Goal: Information Seeking & Learning: Compare options

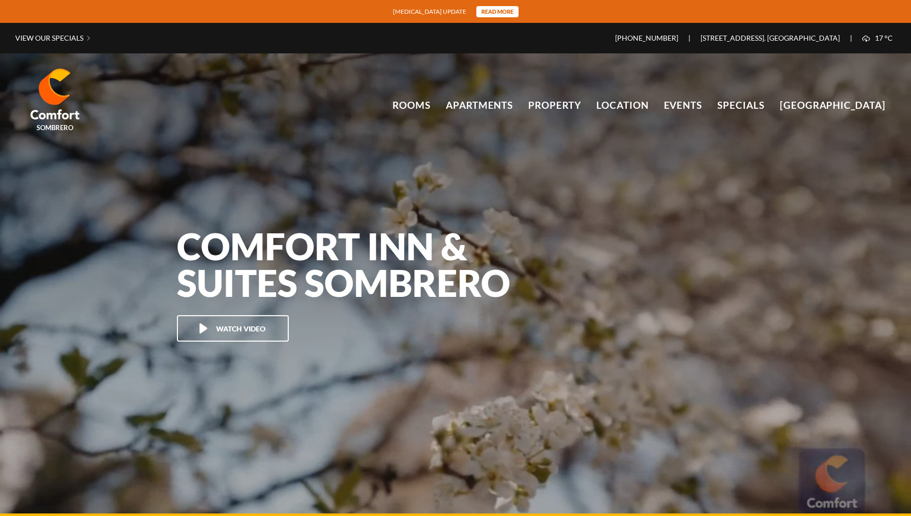
scroll to position [67793, 0]
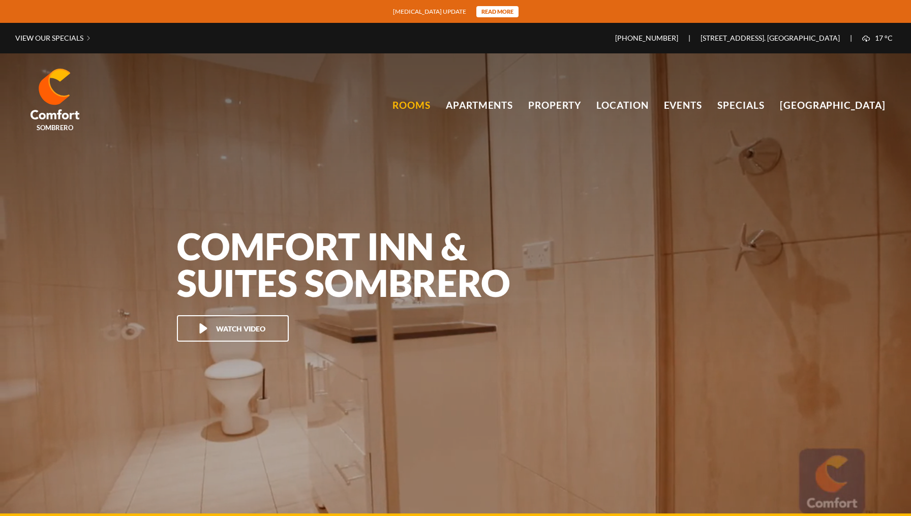
click at [413, 106] on link "Rooms" at bounding box center [412, 105] width 38 height 15
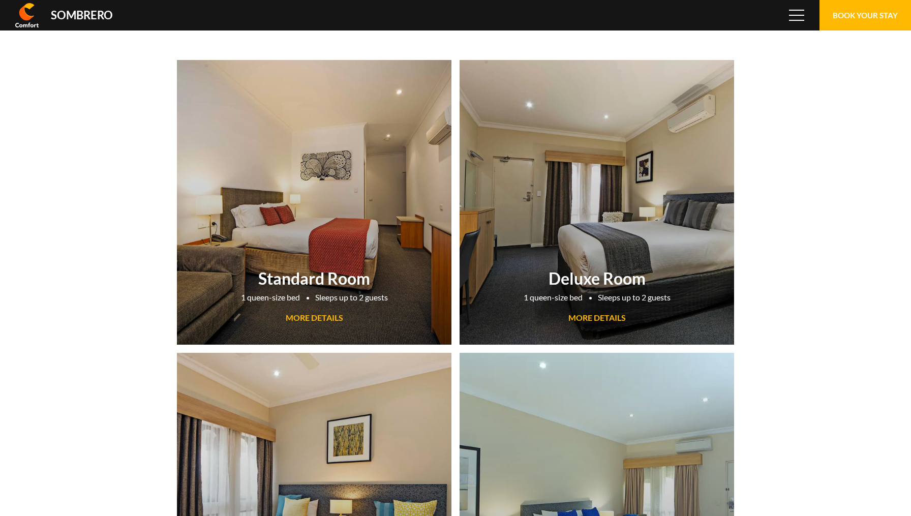
scroll to position [67793, 0]
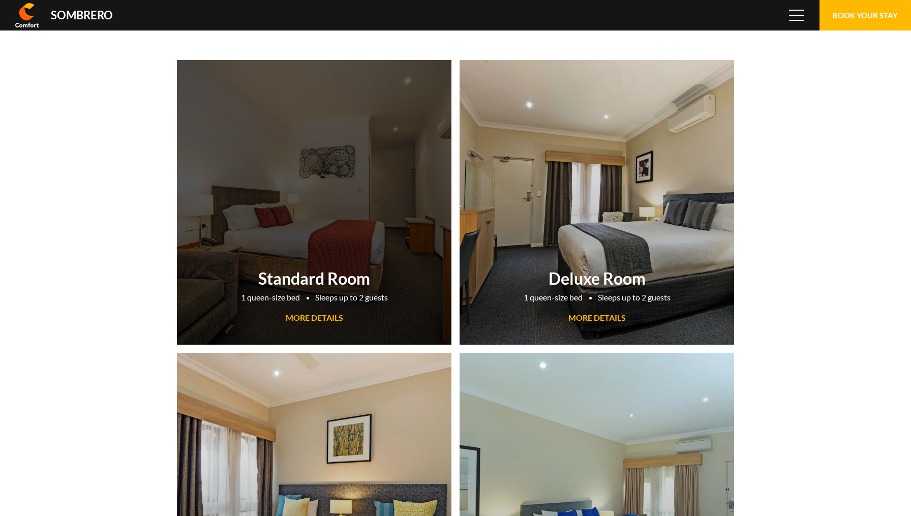
click at [324, 316] on span "MORE DETAILS" at bounding box center [314, 318] width 57 height 10
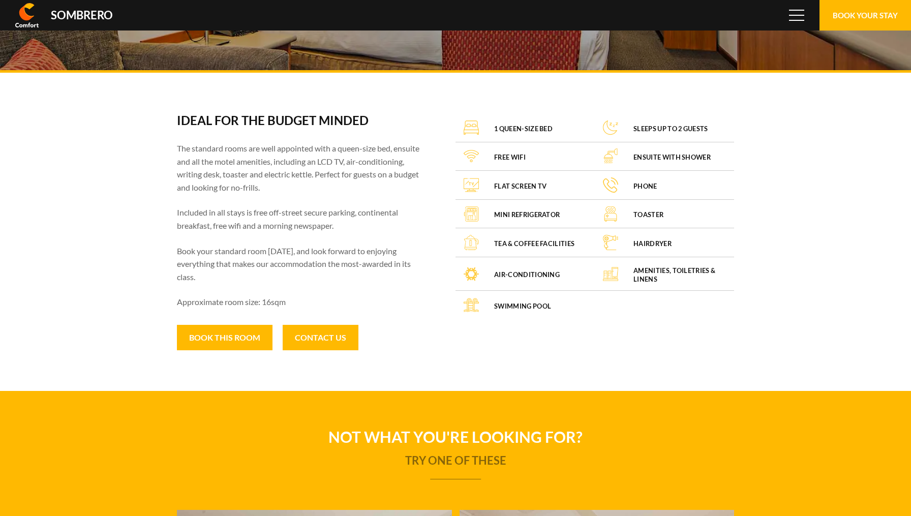
scroll to position [67793, 0]
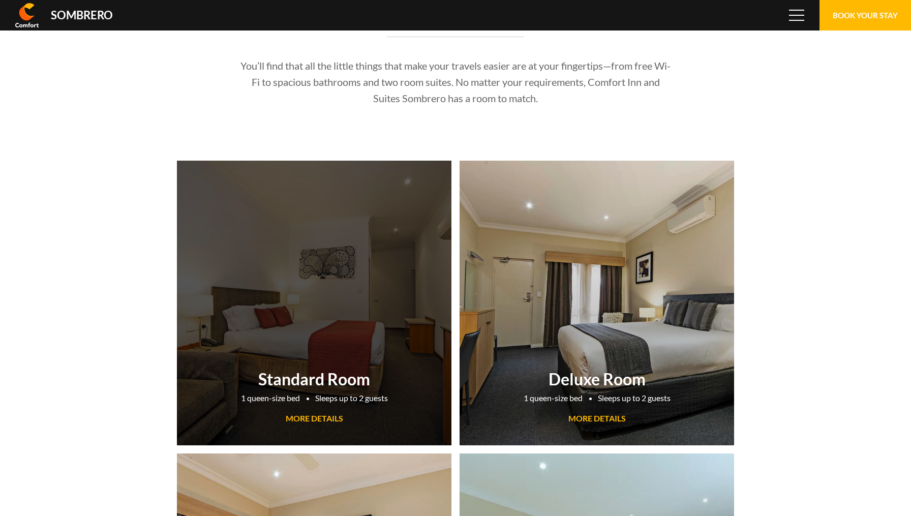
scroll to position [67793, 0]
click at [350, 309] on link "Standard Room 1 queen-size bed Sleeps up to 2 guests MORE DETAILS" at bounding box center [314, 303] width 275 height 285
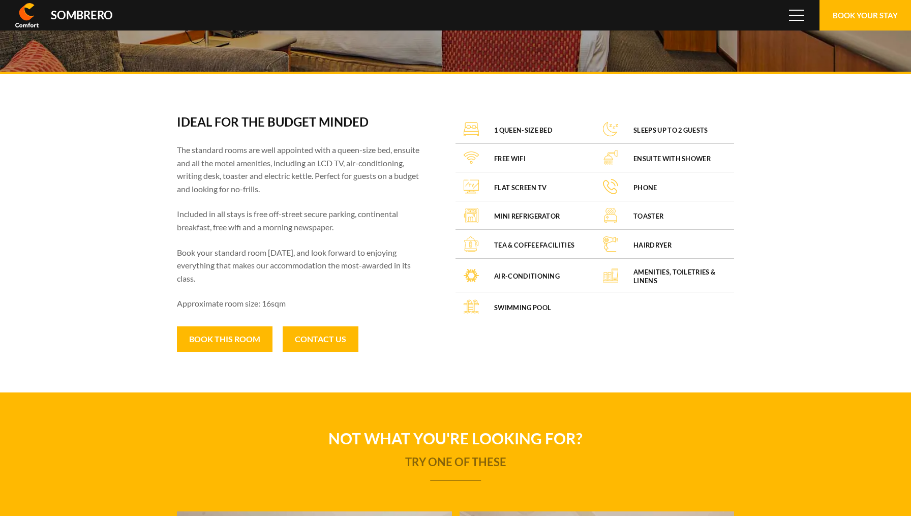
scroll to position [67793, 0]
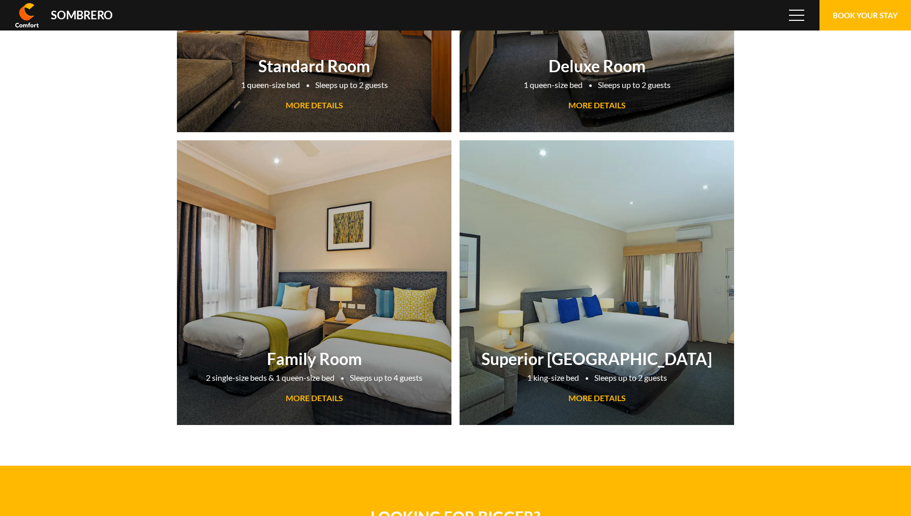
scroll to position [67793, 0]
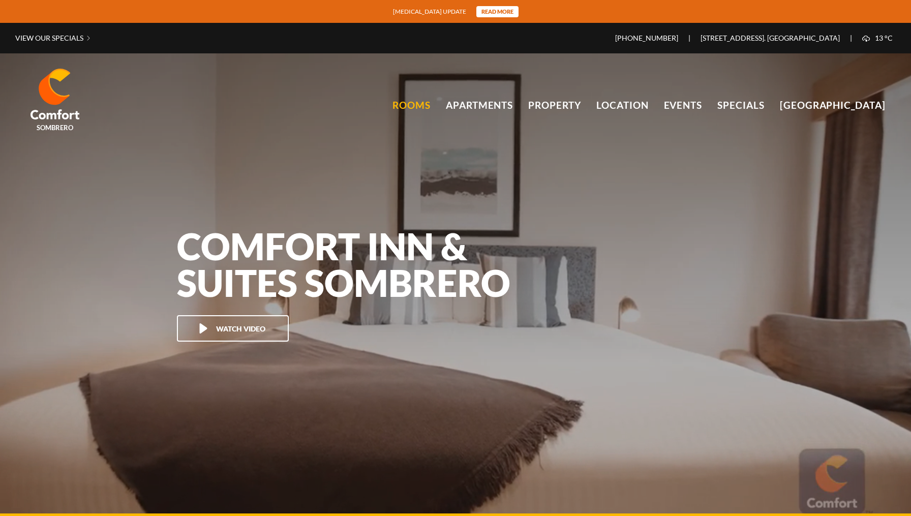
click at [425, 103] on link "Rooms" at bounding box center [412, 105] width 38 height 15
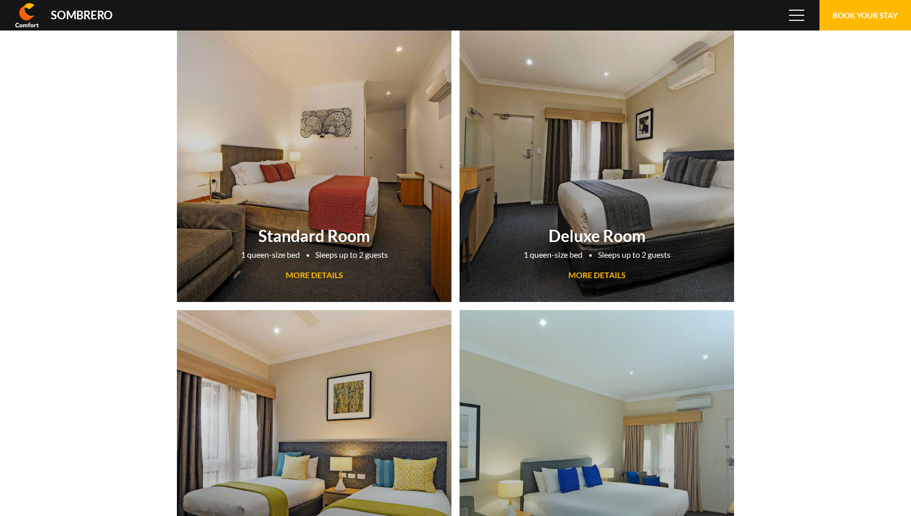
scroll to position [67793, 0]
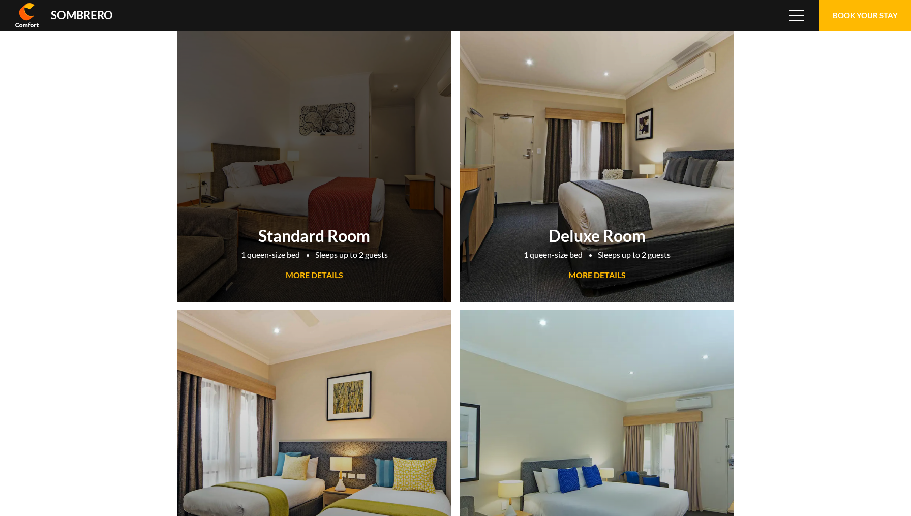
click at [350, 219] on link "Standard Room 1 queen-size bed Sleeps up to 2 guests MORE DETAILS" at bounding box center [314, 159] width 275 height 285
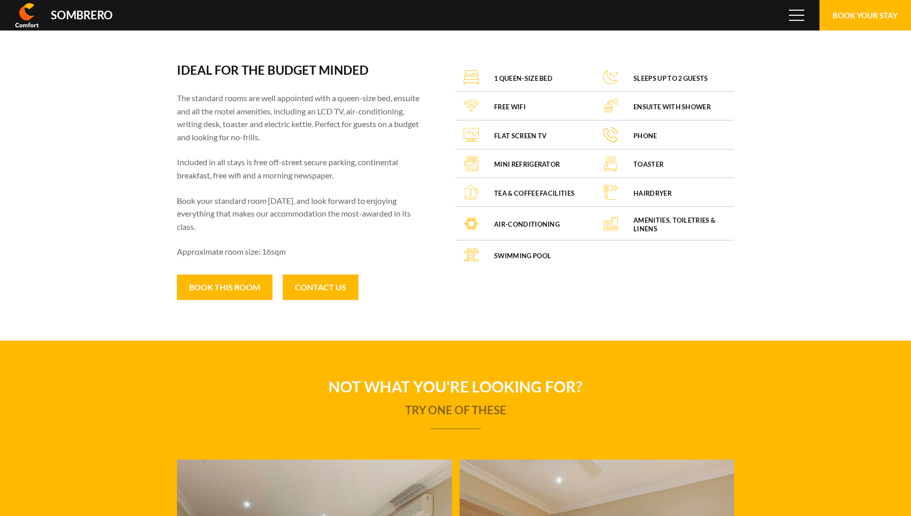
scroll to position [67793, 0]
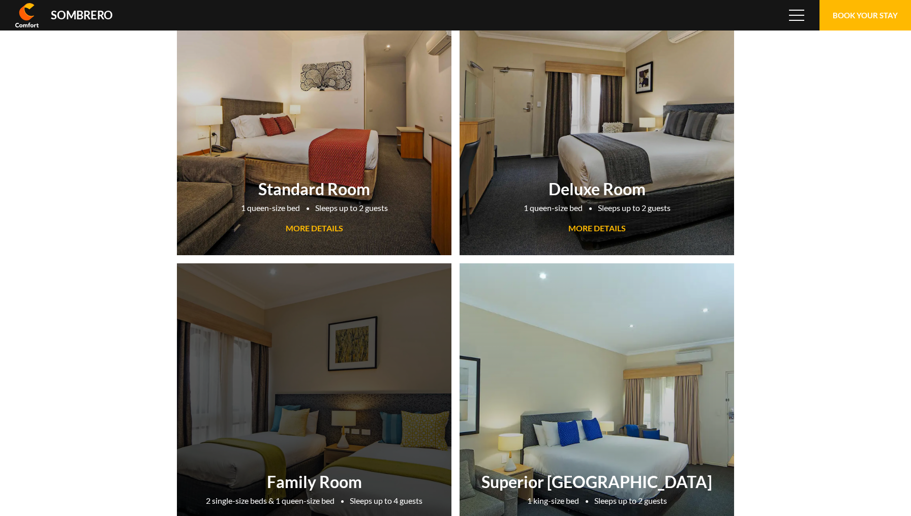
scroll to position [67793, 0]
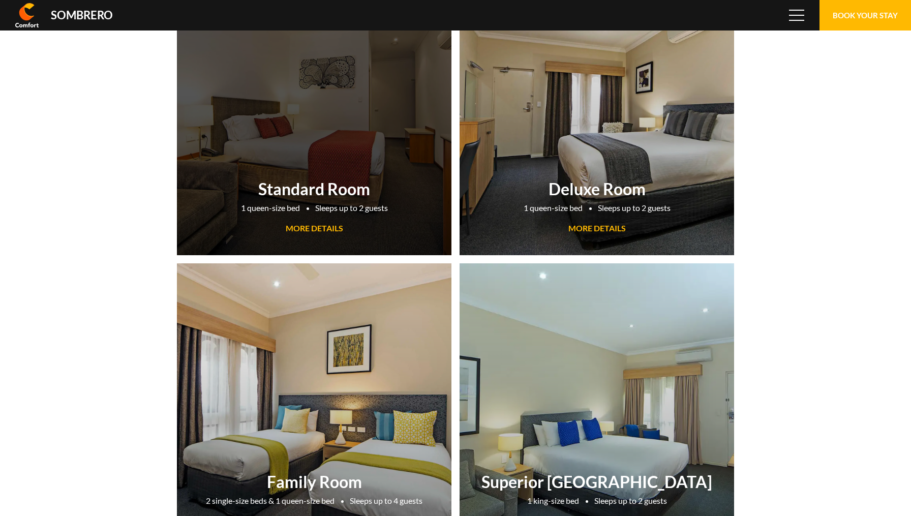
click at [324, 228] on span "MORE DETAILS" at bounding box center [314, 228] width 57 height 10
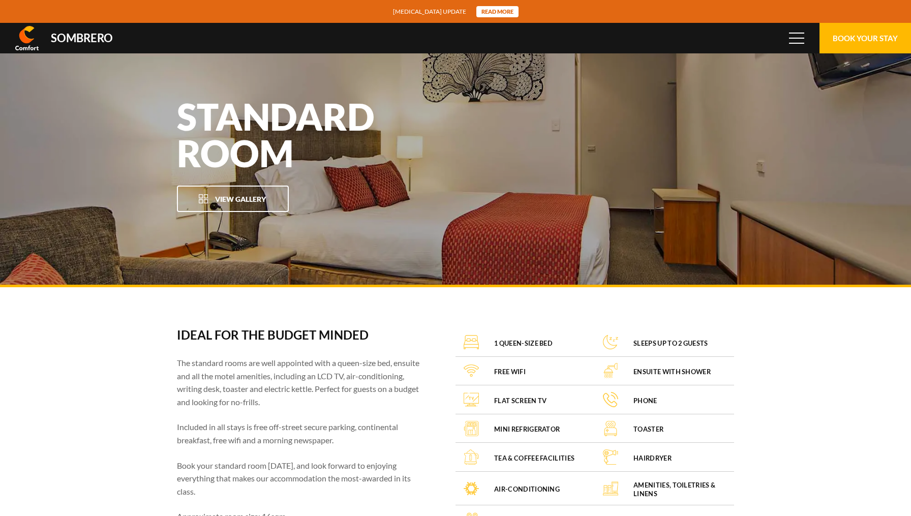
scroll to position [67793, 0]
click at [260, 206] on button "View Gallery" at bounding box center [233, 199] width 112 height 26
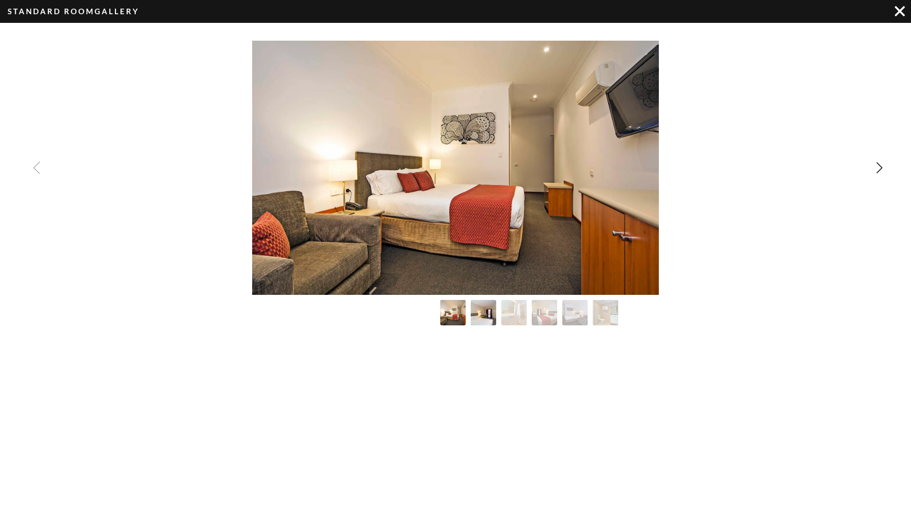
click at [481, 308] on img "Image Gallery" at bounding box center [484, 313] width 28 height 28
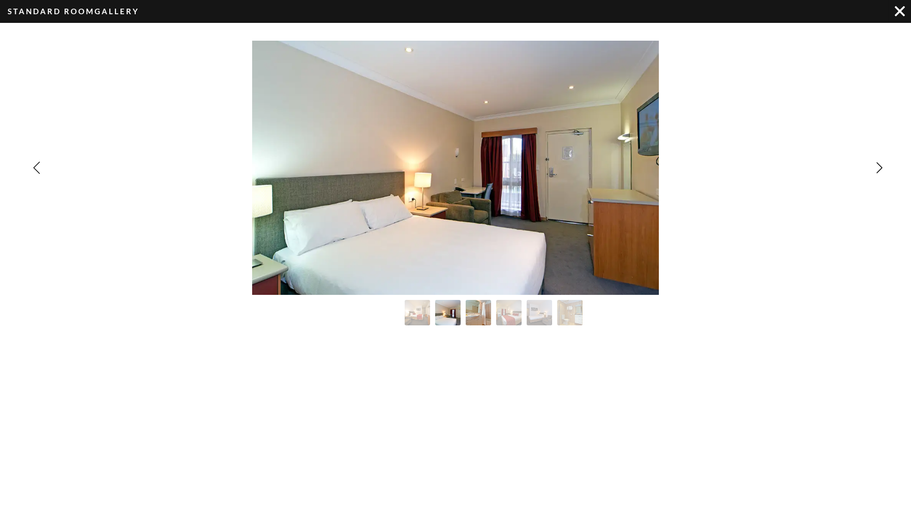
click at [470, 311] on img "Image Gallery" at bounding box center [479, 313] width 28 height 28
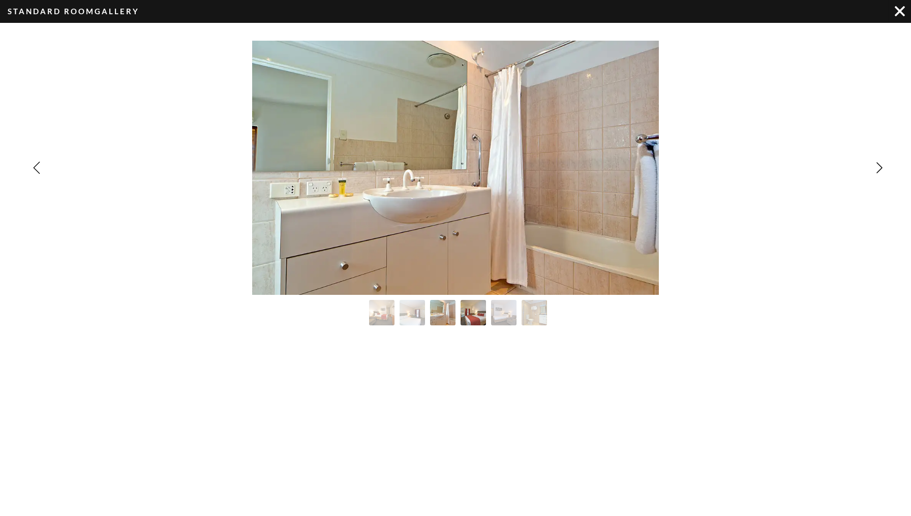
click at [473, 315] on img "Image Gallery" at bounding box center [474, 313] width 28 height 28
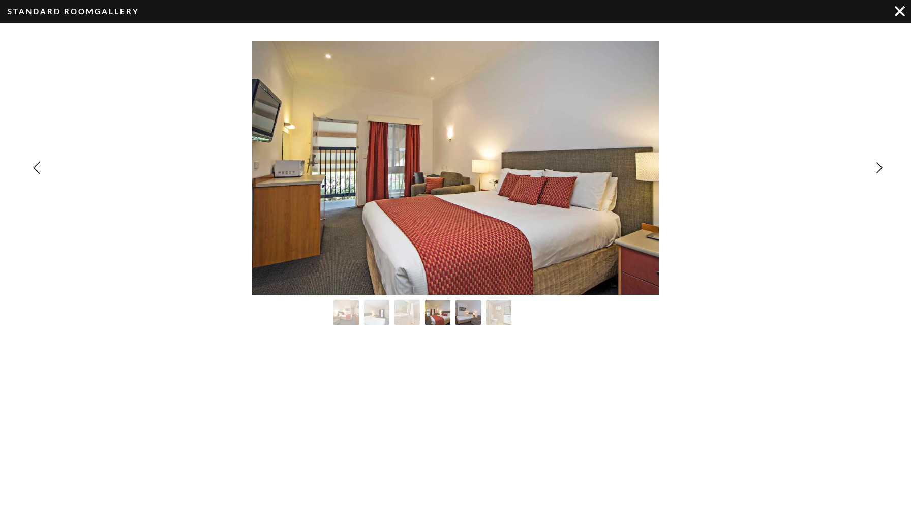
click at [472, 310] on img "Image Gallery" at bounding box center [469, 313] width 28 height 28
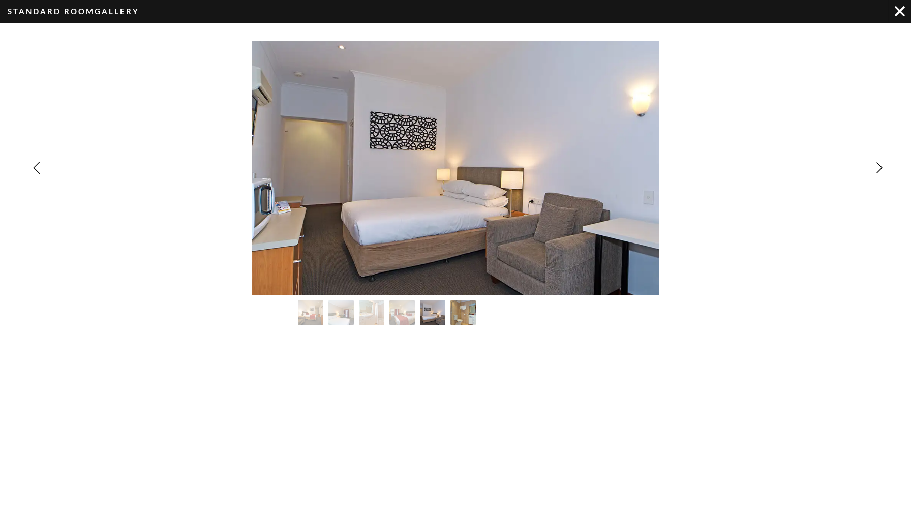
click at [467, 310] on img "Image Gallery" at bounding box center [463, 313] width 28 height 28
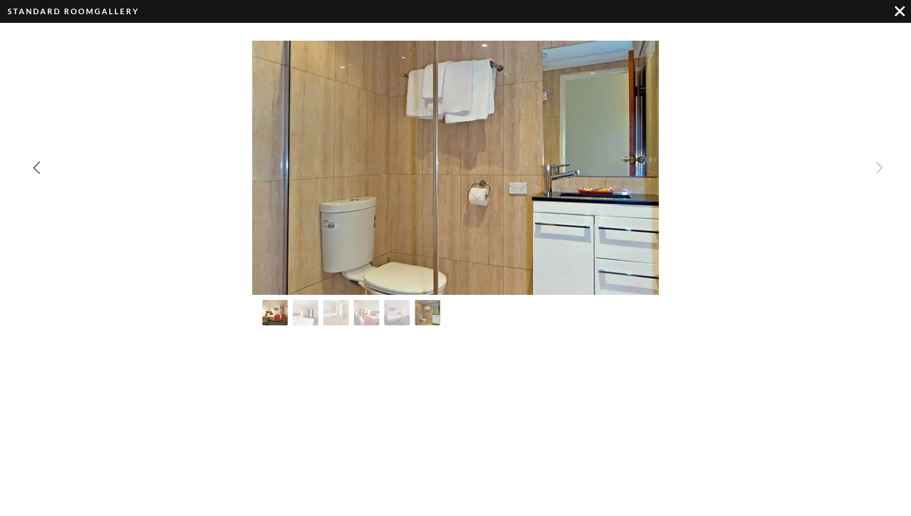
click at [274, 314] on img "Image Gallery" at bounding box center [275, 313] width 28 height 28
click at [300, 312] on img "Image Gallery" at bounding box center [306, 313] width 28 height 28
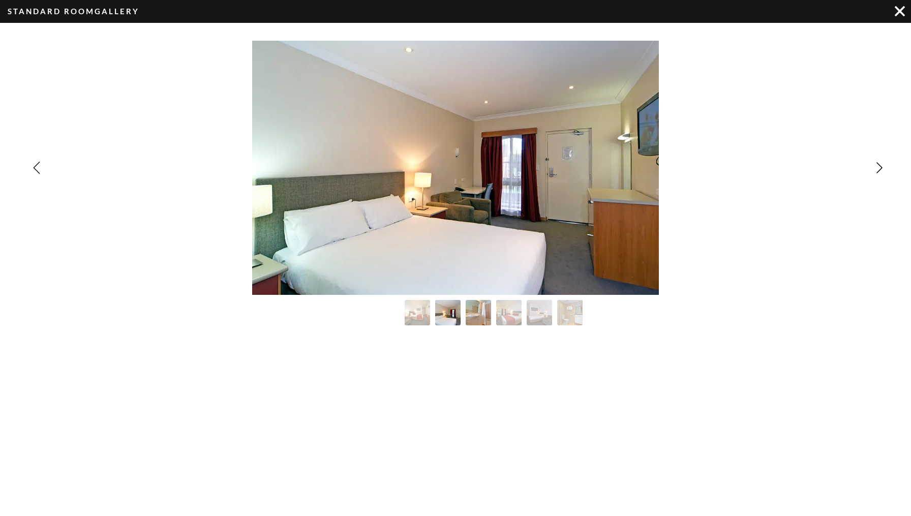
click at [474, 318] on img "Image Gallery" at bounding box center [479, 313] width 28 height 28
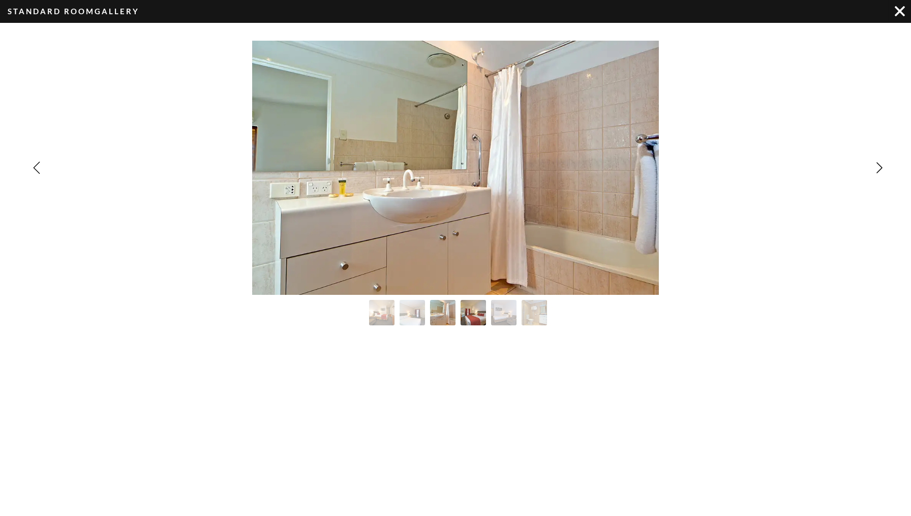
click at [481, 314] on img "Image Gallery" at bounding box center [474, 313] width 28 height 28
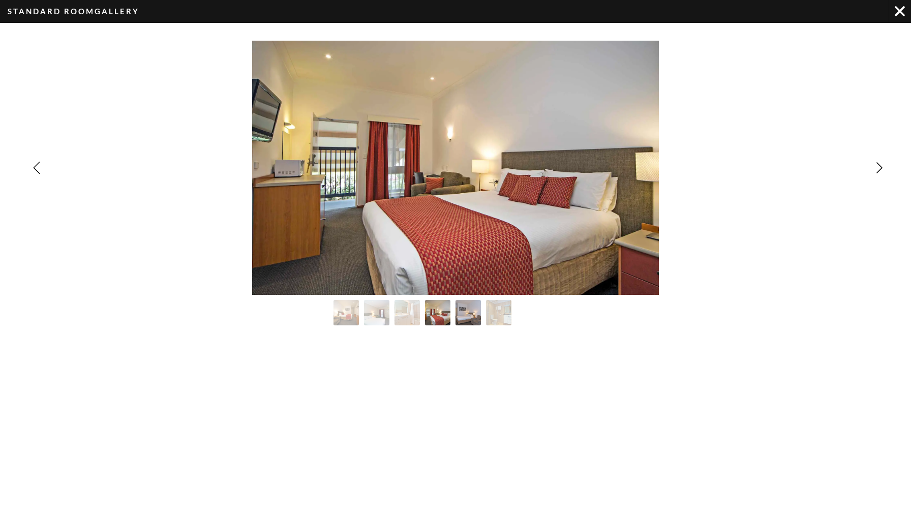
click at [464, 312] on img "Image Gallery" at bounding box center [469, 313] width 28 height 28
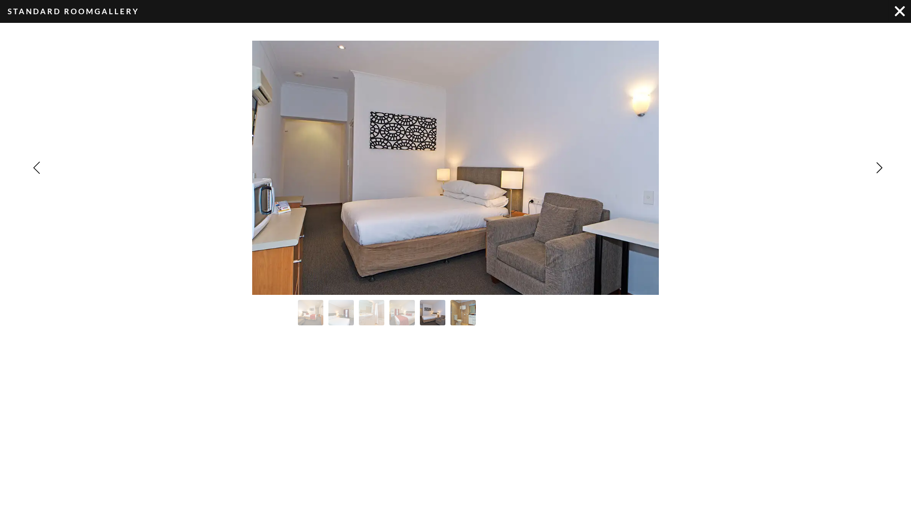
click at [468, 312] on img "Image Gallery" at bounding box center [463, 313] width 28 height 28
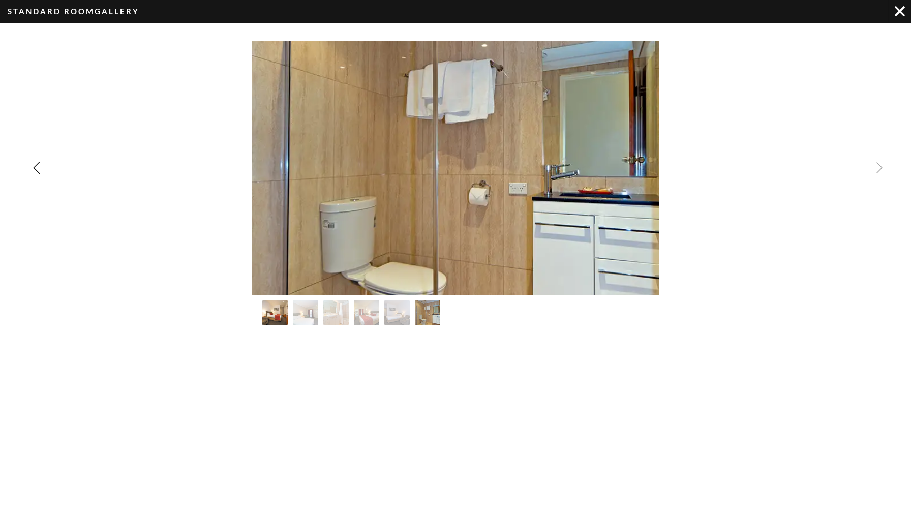
click at [273, 304] on img "Image Gallery" at bounding box center [275, 313] width 28 height 28
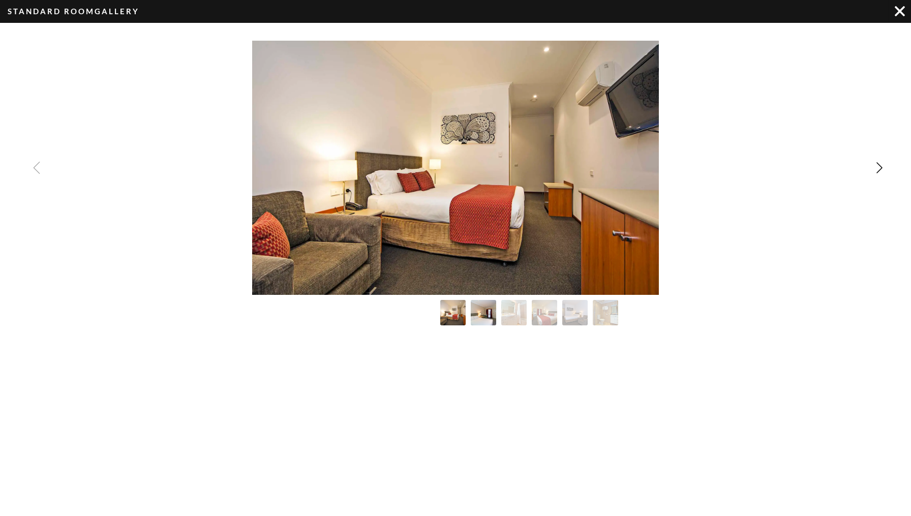
click at [482, 310] on img "Image Gallery" at bounding box center [484, 313] width 28 height 28
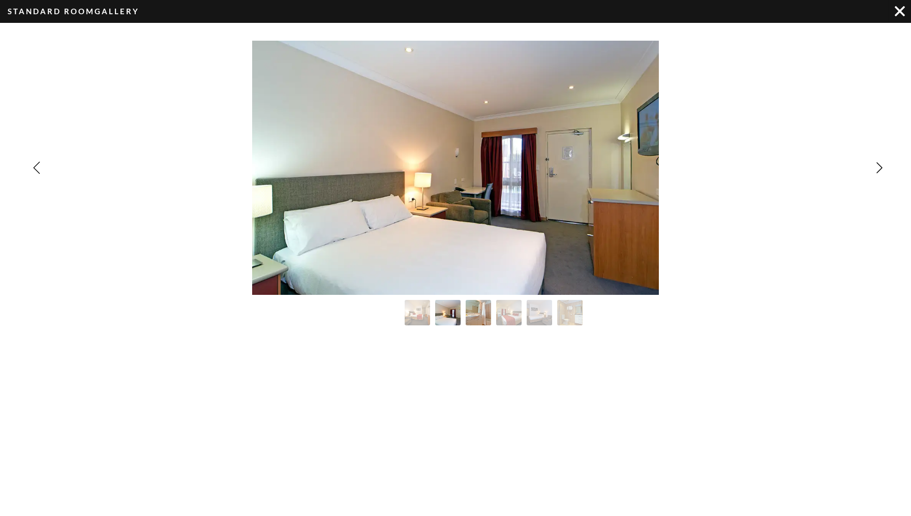
click at [483, 311] on img "Image Gallery" at bounding box center [479, 313] width 28 height 28
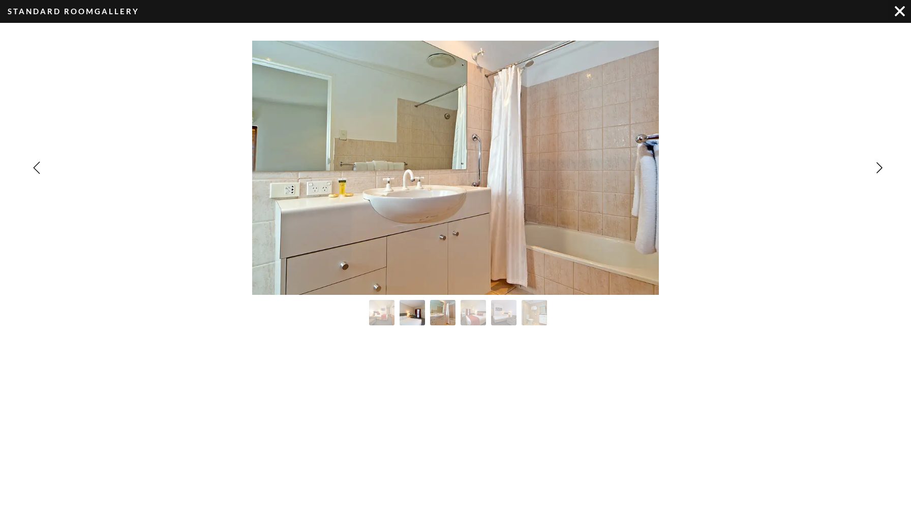
click at [413, 307] on img "Image Gallery" at bounding box center [413, 313] width 28 height 28
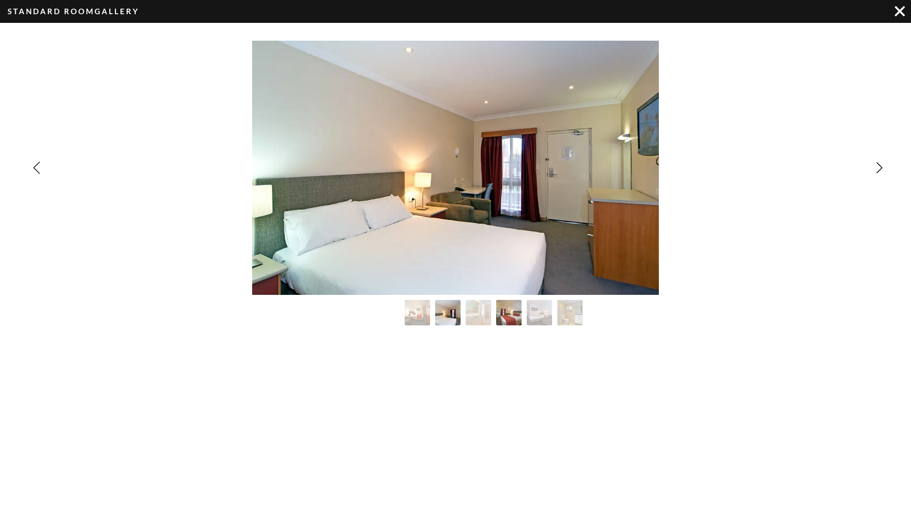
click at [509, 309] on img "Image Gallery" at bounding box center [509, 313] width 28 height 28
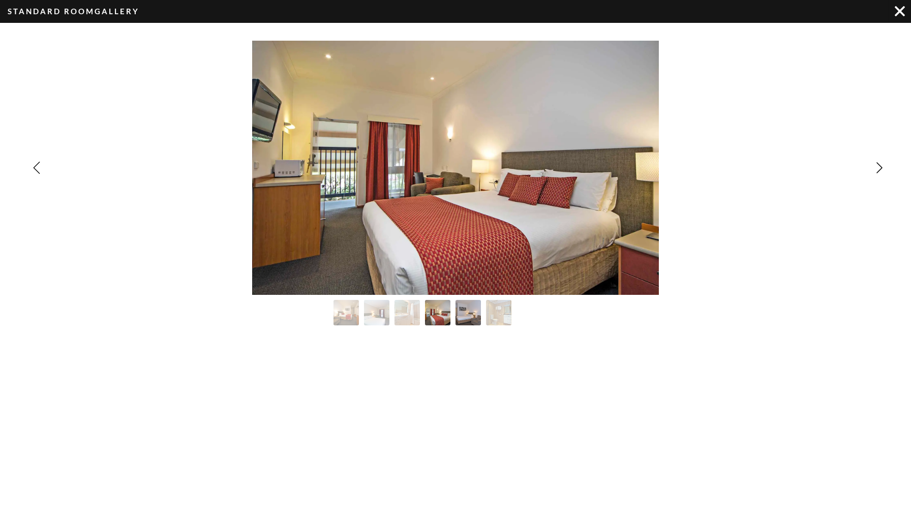
click at [467, 310] on img "Image Gallery" at bounding box center [469, 313] width 28 height 28
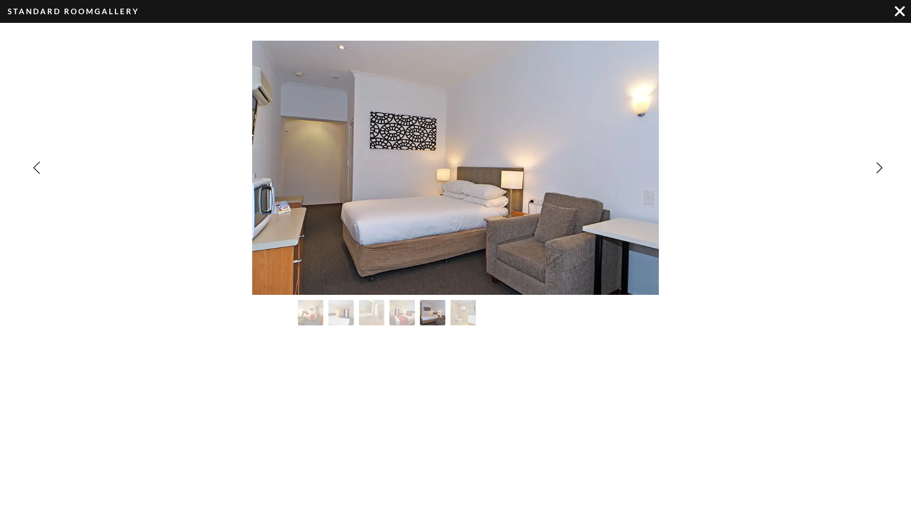
click at [467, 310] on img "Image Gallery" at bounding box center [463, 312] width 25 height 25
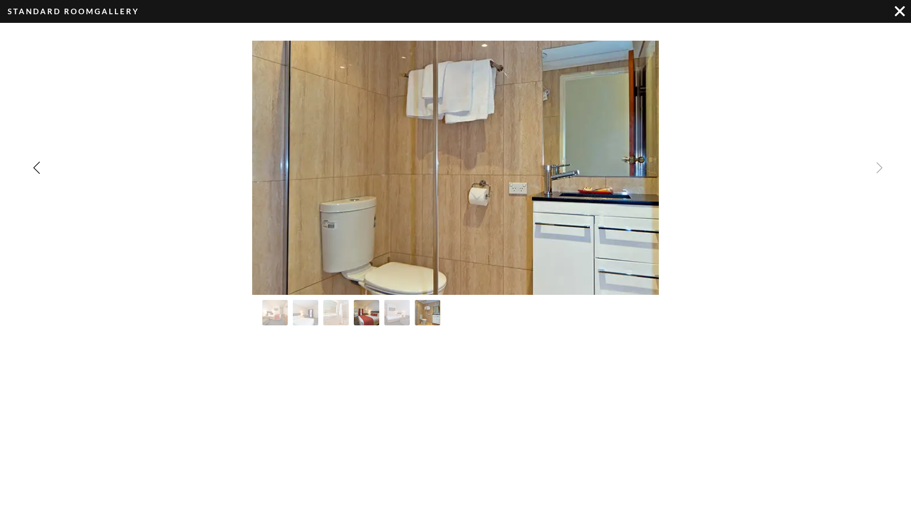
click at [361, 319] on img "Image Gallery" at bounding box center [367, 313] width 28 height 28
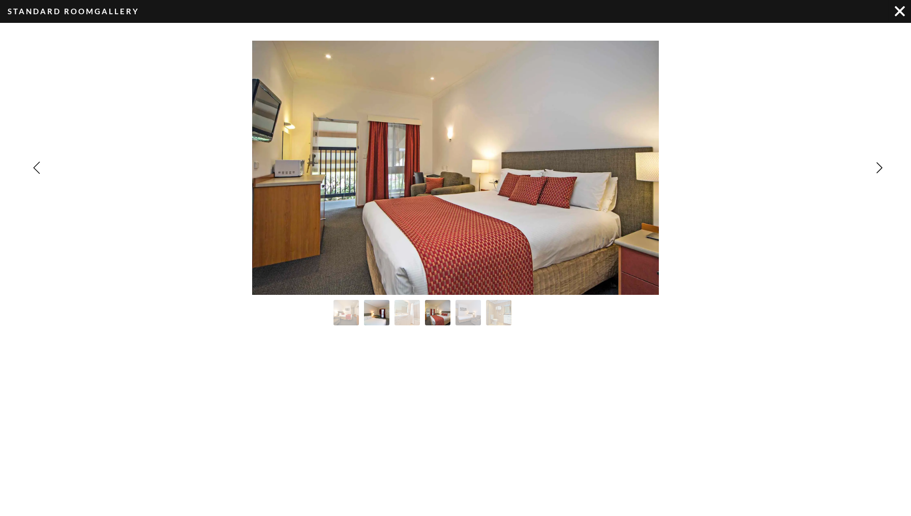
click at [368, 312] on img "Image Gallery" at bounding box center [377, 313] width 28 height 28
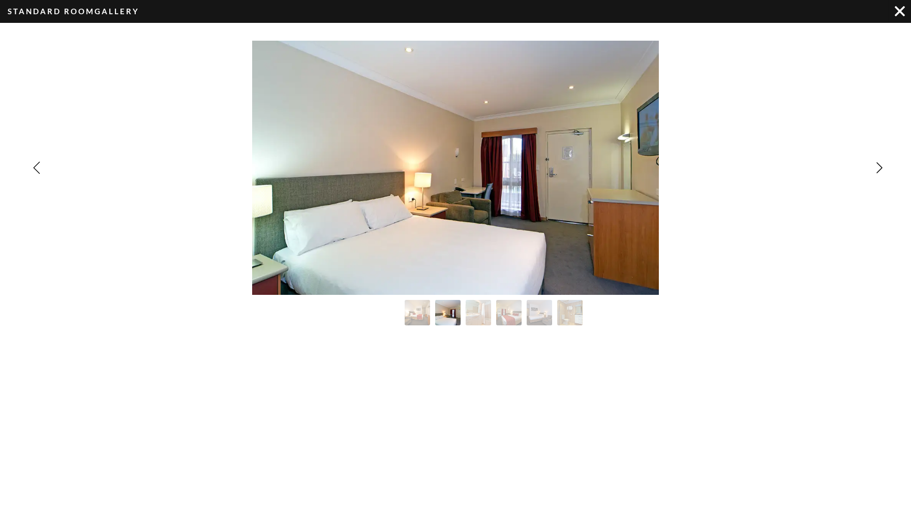
click at [353, 312] on div "Image Gallery" at bounding box center [455, 312] width 407 height 25
click at [403, 315] on div "Image Gallery" at bounding box center [455, 312] width 407 height 25
click at [414, 313] on img "Image Gallery" at bounding box center [418, 313] width 28 height 28
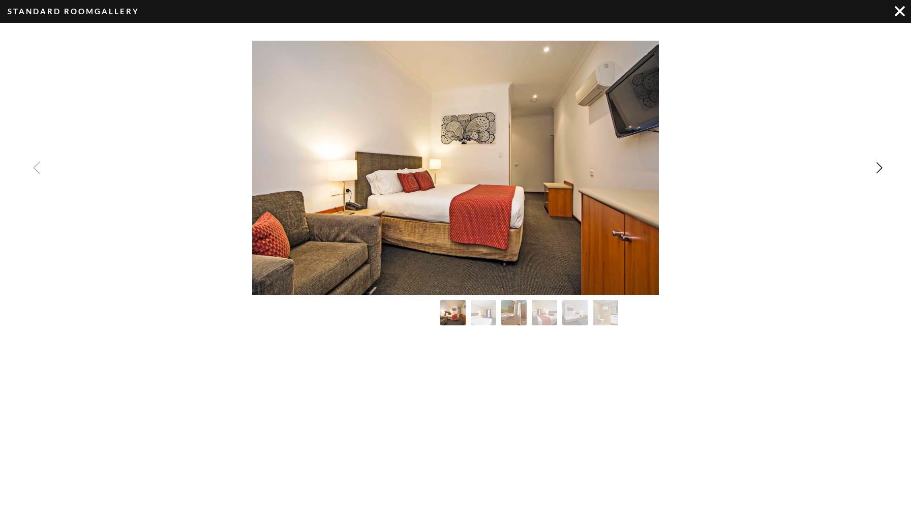
click at [519, 316] on img "Image Gallery" at bounding box center [514, 313] width 28 height 28
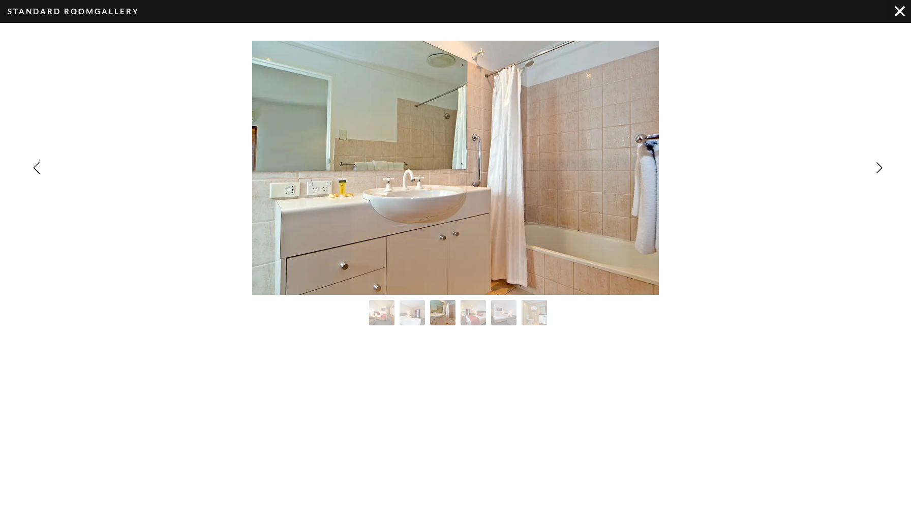
click at [679, 436] on div "Standard Room Gallery" at bounding box center [455, 258] width 911 height 516
click at [277, 172] on div "Standard Room Gallery" at bounding box center [455, 258] width 911 height 516
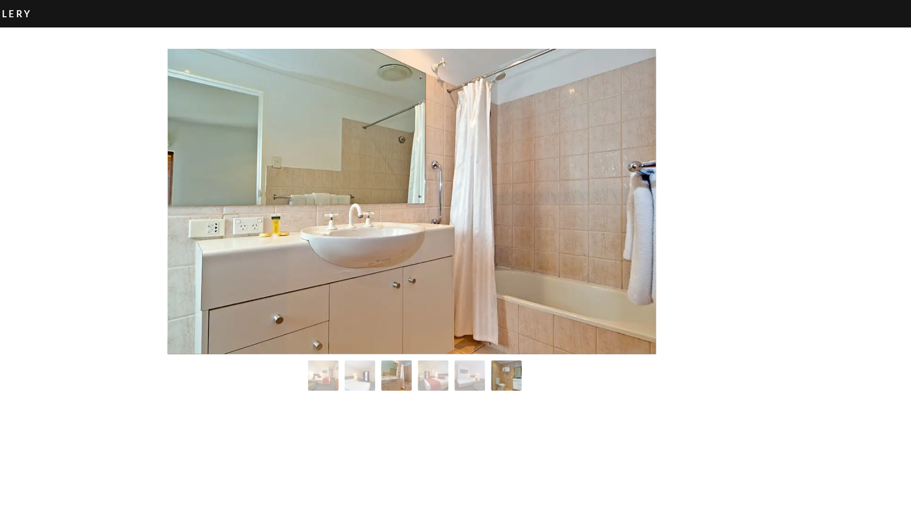
click at [521, 315] on img "Image Gallery" at bounding box center [535, 313] width 28 height 28
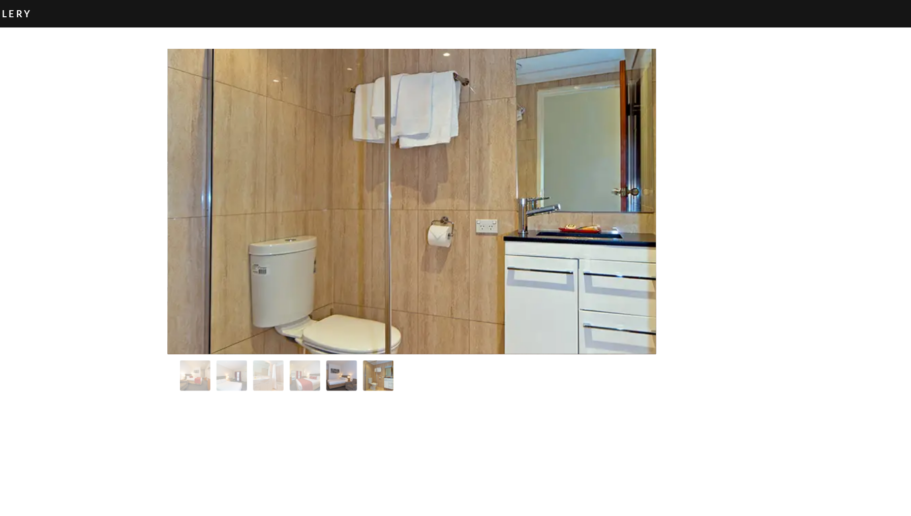
click at [383, 310] on img "Image Gallery" at bounding box center [397, 313] width 28 height 28
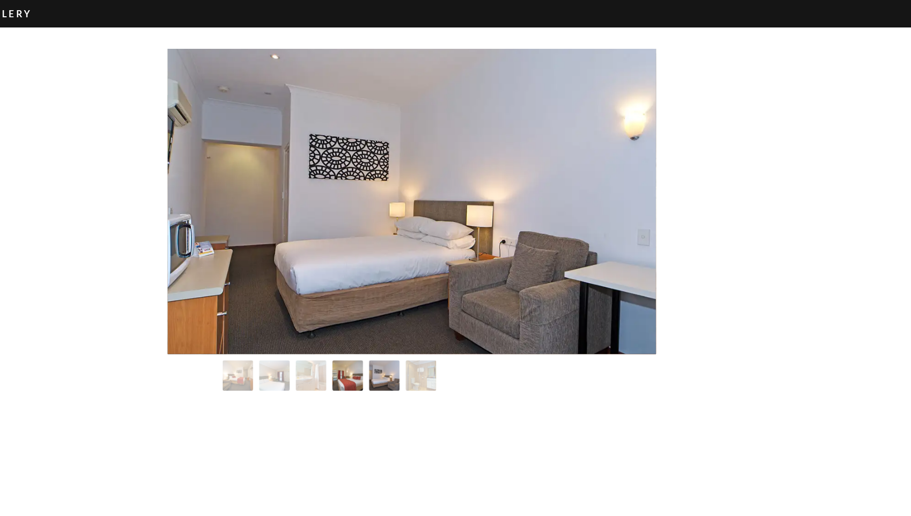
click at [388, 307] on img "Image Gallery" at bounding box center [402, 313] width 28 height 28
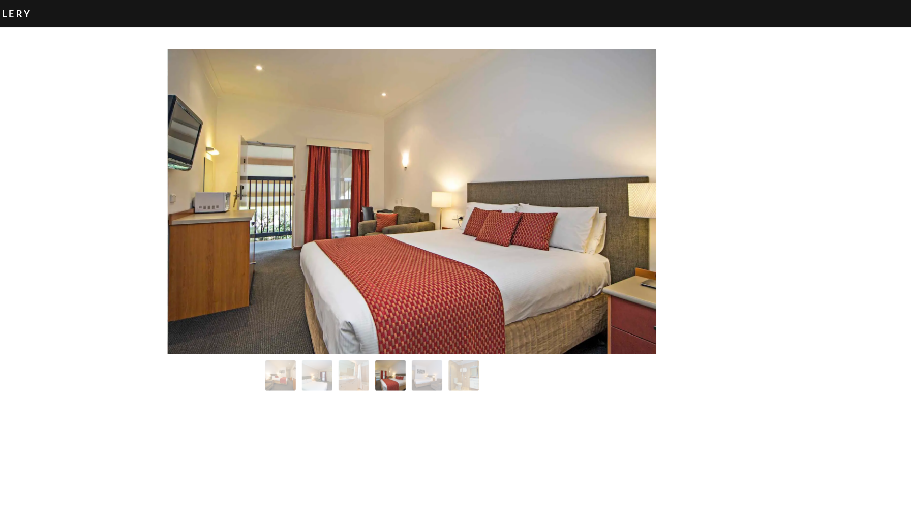
click at [395, 307] on img "Image Gallery" at bounding box center [407, 312] width 25 height 25
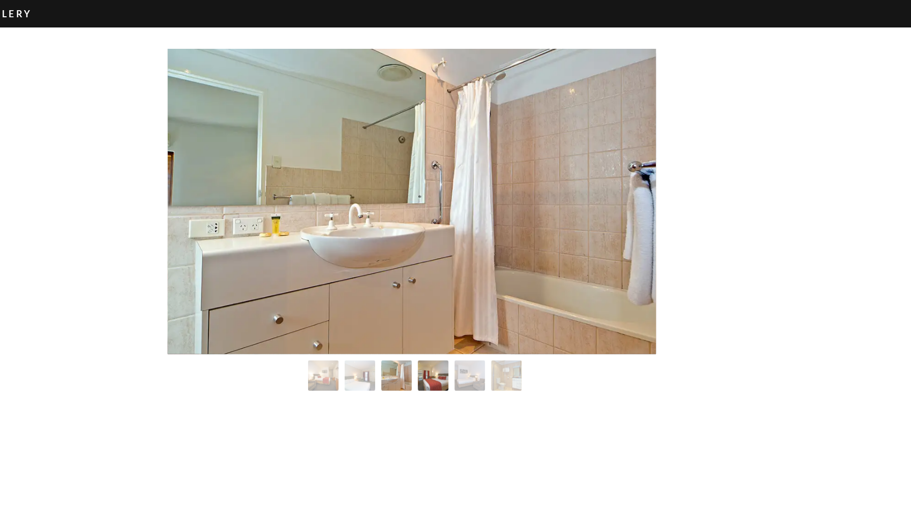
click at [400, 307] on img "Image Gallery" at bounding box center [412, 312] width 25 height 25
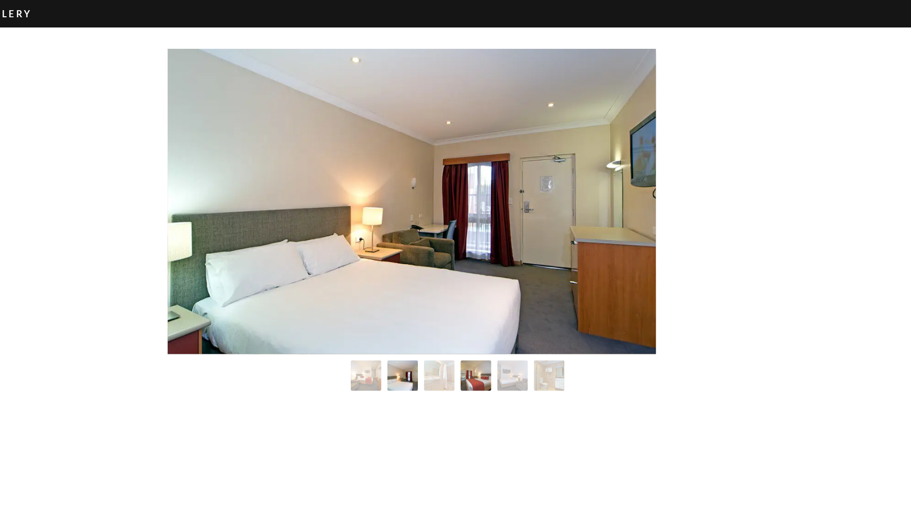
click at [288, 307] on div "Image Gallery" at bounding box center [455, 312] width 407 height 25
click at [286, 307] on div "Image Gallery" at bounding box center [455, 312] width 407 height 25
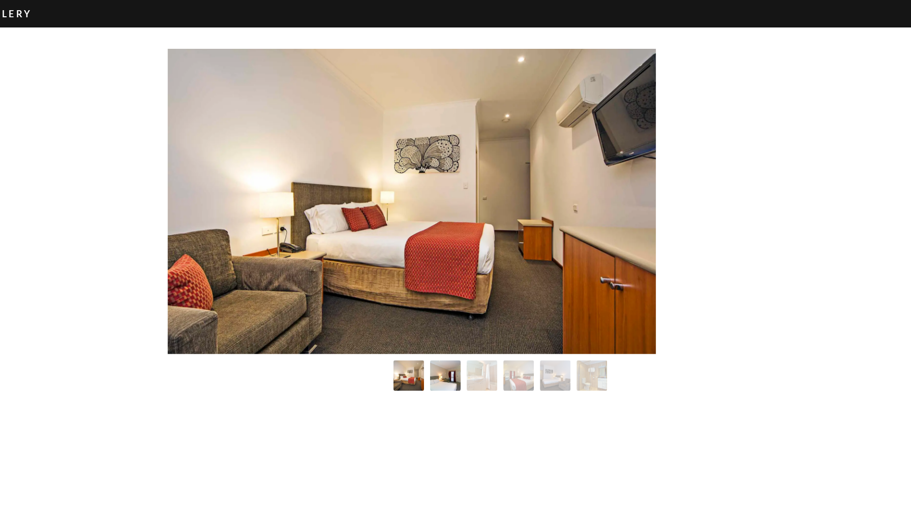
click at [470, 311] on img "Image Gallery" at bounding box center [484, 313] width 28 height 28
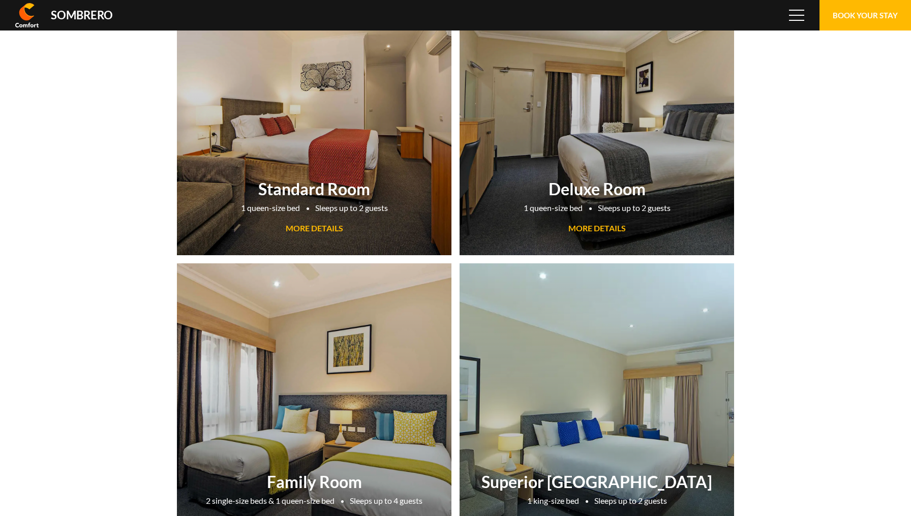
scroll to position [67793, 0]
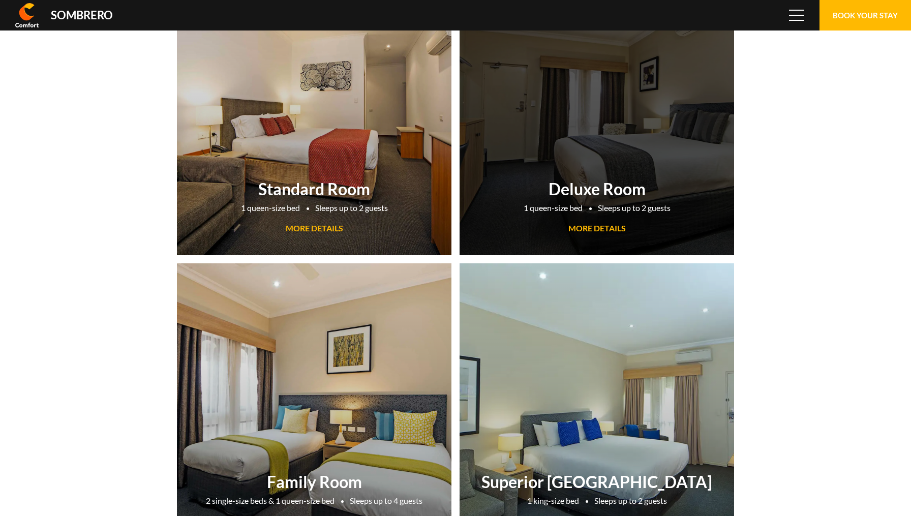
click at [679, 179] on h2 "Deluxe Room" at bounding box center [597, 189] width 264 height 20
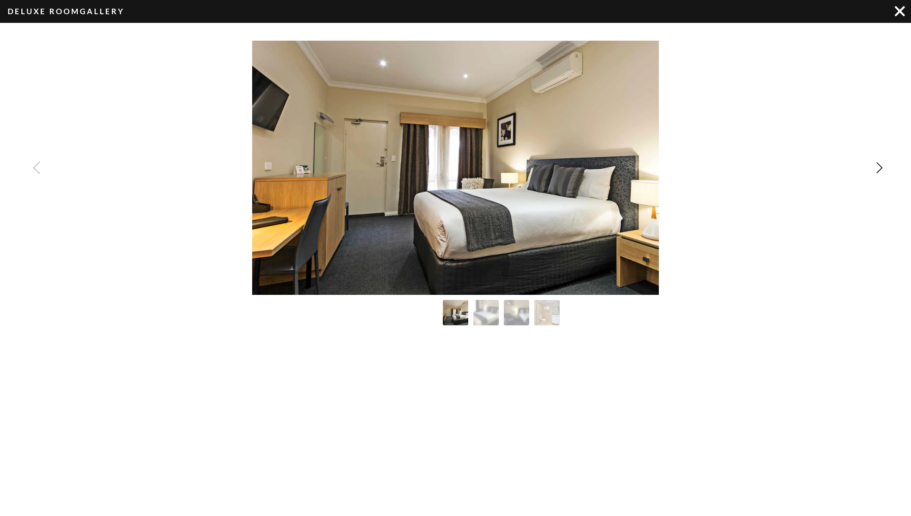
scroll to position [67793, 0]
click at [486, 318] on img "Image Gallery" at bounding box center [486, 313] width 28 height 28
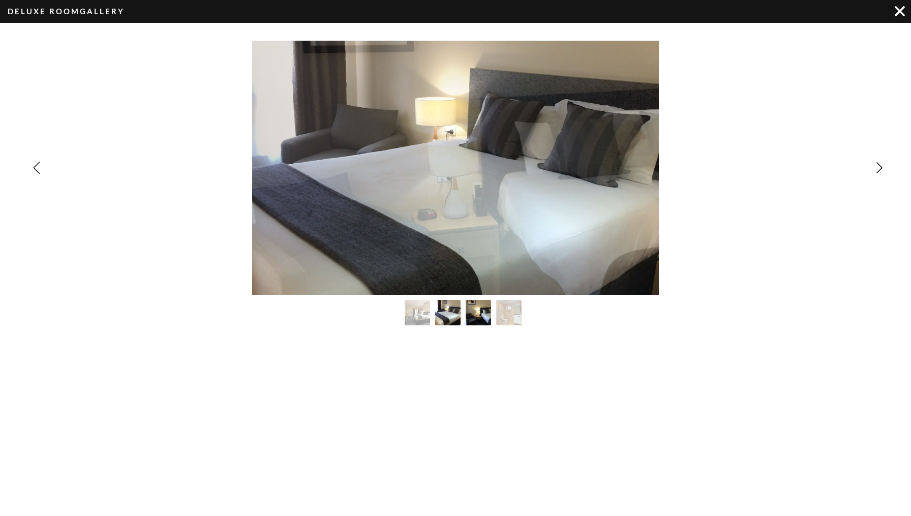
click at [478, 315] on img "Image Gallery" at bounding box center [479, 313] width 28 height 28
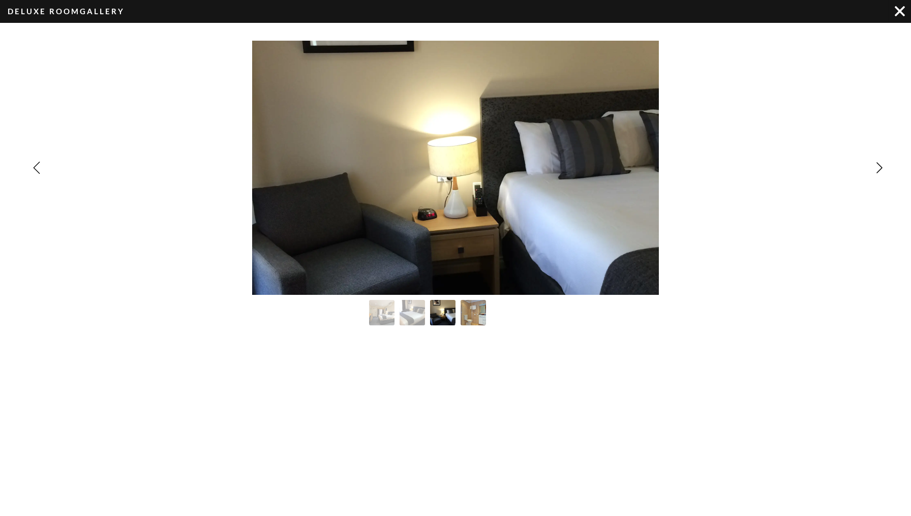
click at [473, 312] on img "Image Gallery" at bounding box center [474, 313] width 28 height 28
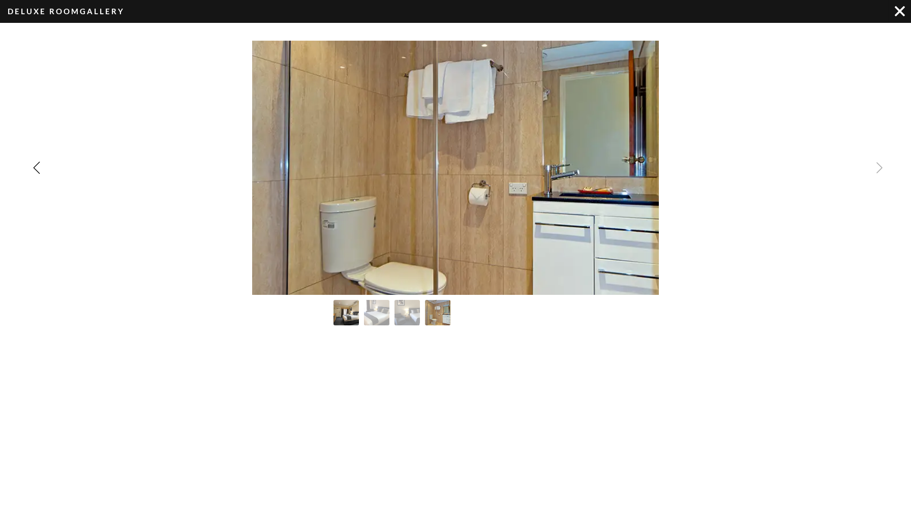
click at [343, 310] on img "Image Gallery" at bounding box center [347, 313] width 28 height 28
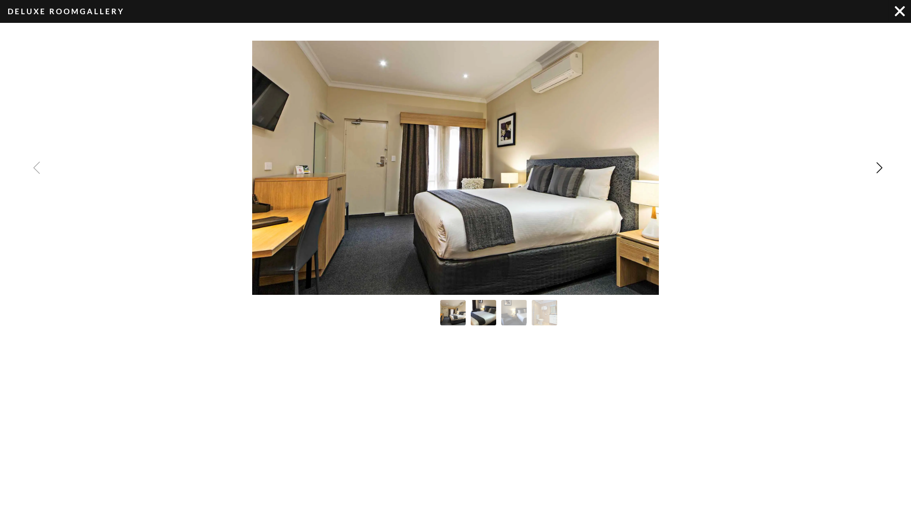
click at [483, 314] on img "Image Gallery" at bounding box center [484, 313] width 28 height 28
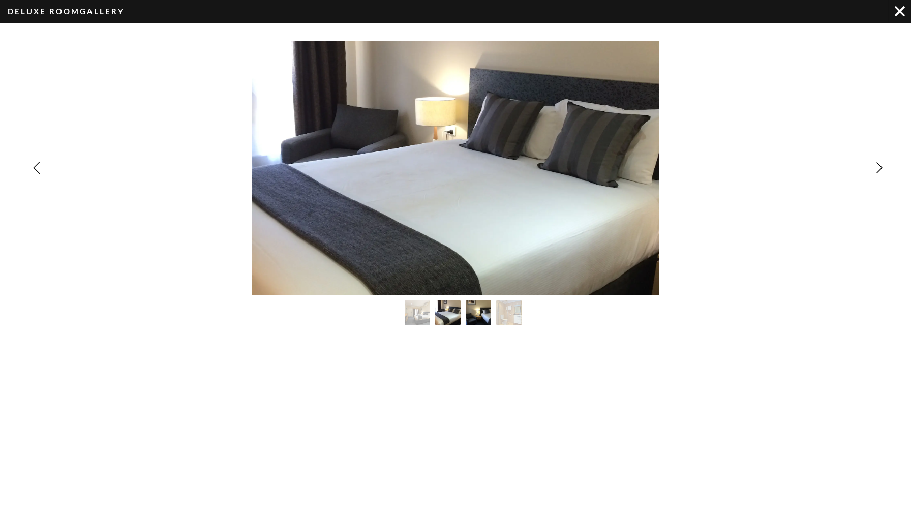
click at [483, 315] on img "Image Gallery" at bounding box center [479, 313] width 28 height 28
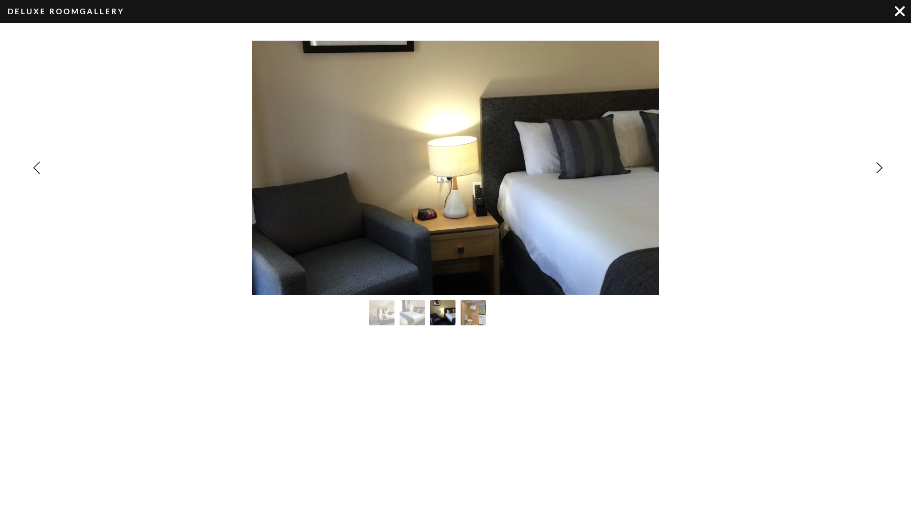
click at [475, 313] on img "Image Gallery" at bounding box center [474, 313] width 28 height 28
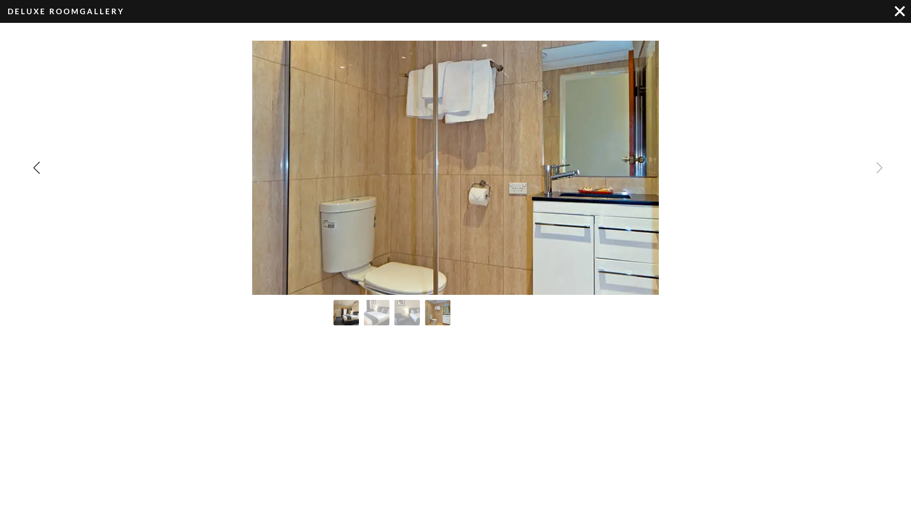
click at [347, 316] on img "Image Gallery" at bounding box center [347, 313] width 28 height 28
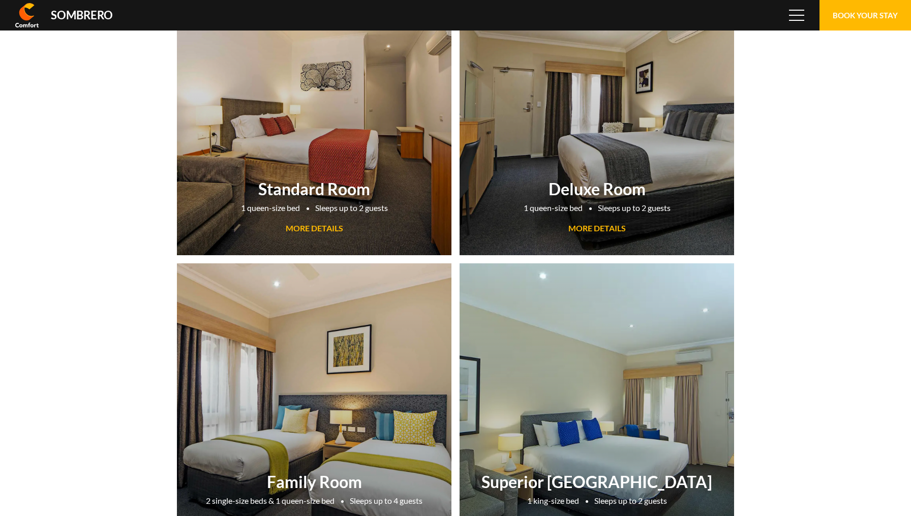
scroll to position [67793, 0]
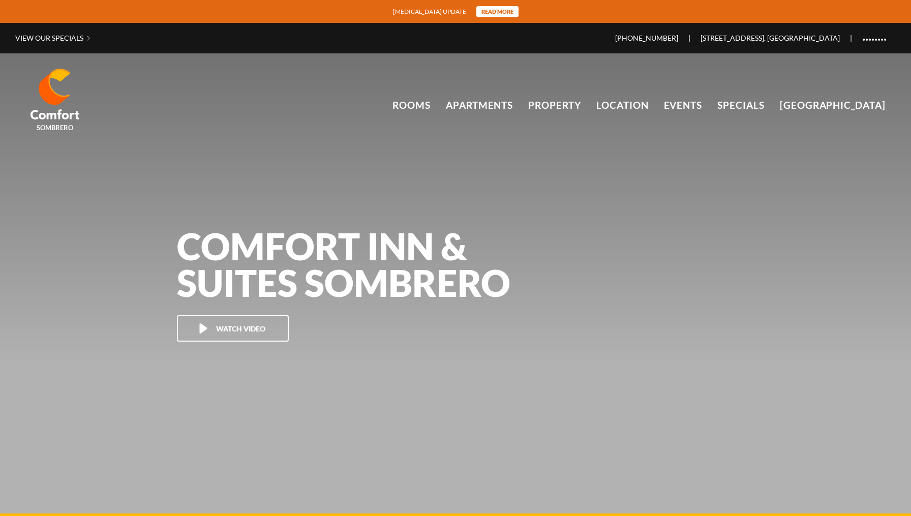
scroll to position [67793, 0]
